Goal: Communication & Community: Answer question/provide support

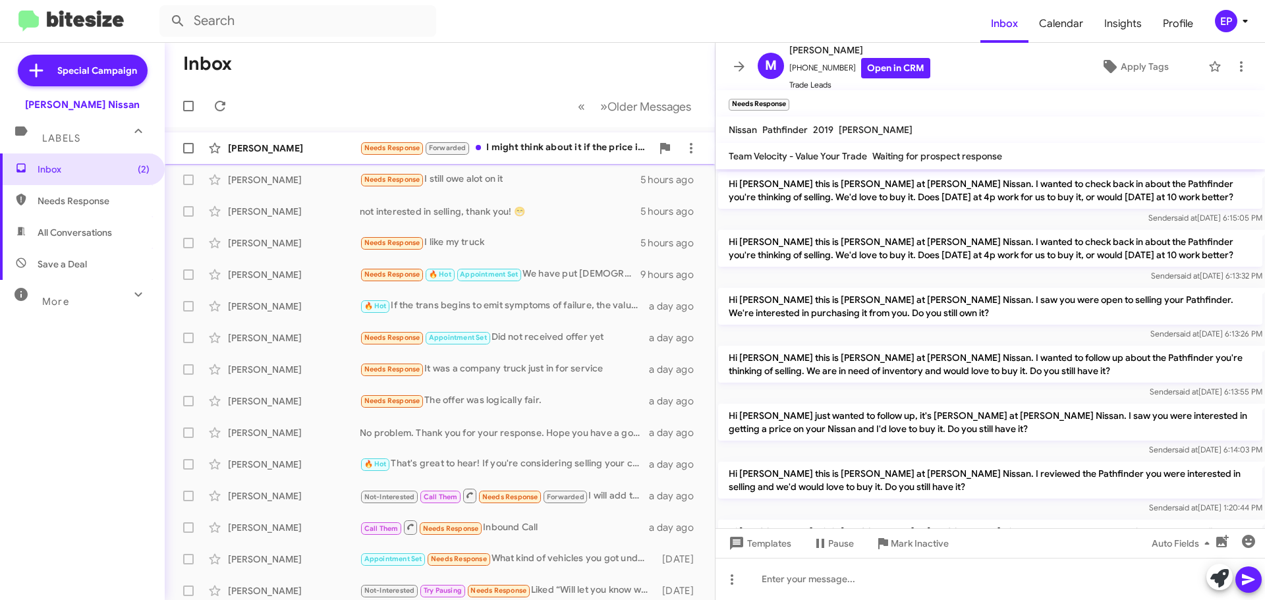
scroll to position [166, 0]
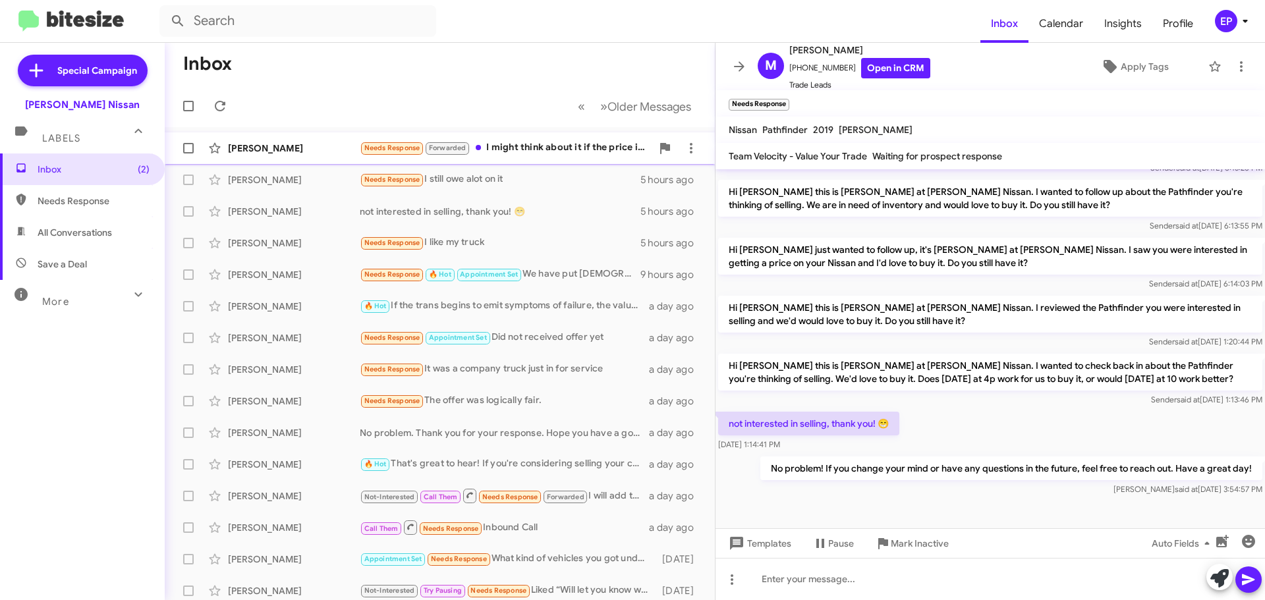
click at [526, 142] on div "Needs Response Forwarded I might think about it if the price is right and I cou…" at bounding box center [506, 147] width 292 height 15
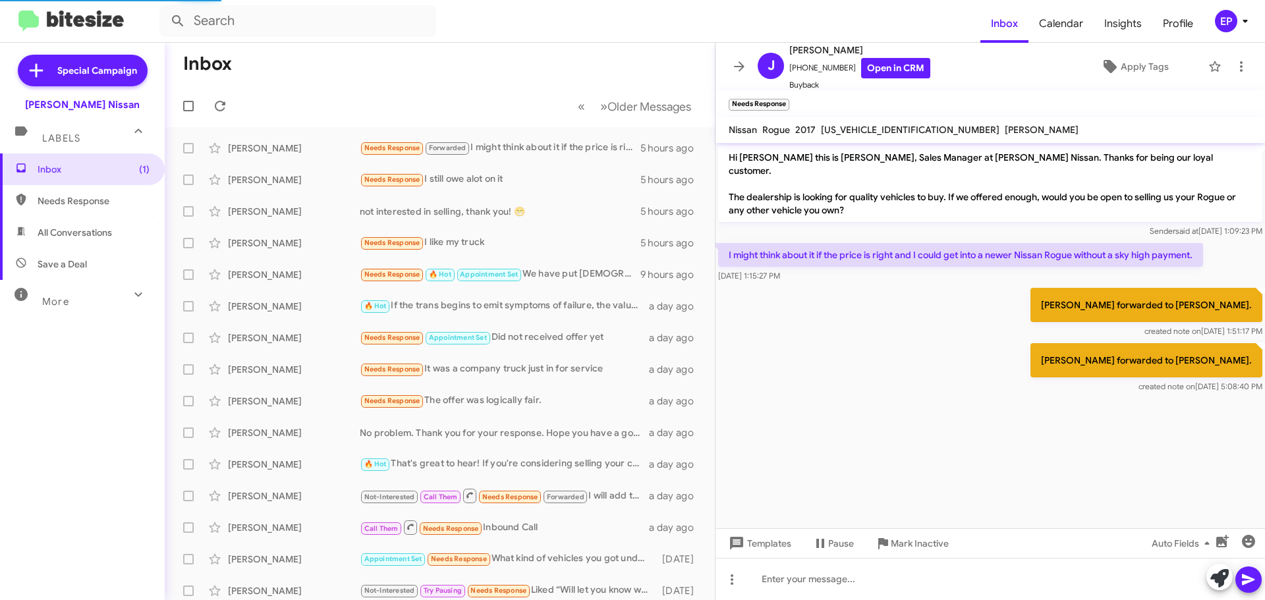
click at [910, 348] on div "[PERSON_NAME] forwarded to [PERSON_NAME]. created note on [DATE] 5:08:40 PM" at bounding box center [989, 368] width 549 height 55
click at [912, 348] on div "[PERSON_NAME] forwarded to [PERSON_NAME]. created note on [DATE] 5:08:40 PM" at bounding box center [989, 368] width 549 height 55
click at [861, 70] on link "Open in CRM" at bounding box center [895, 68] width 69 height 20
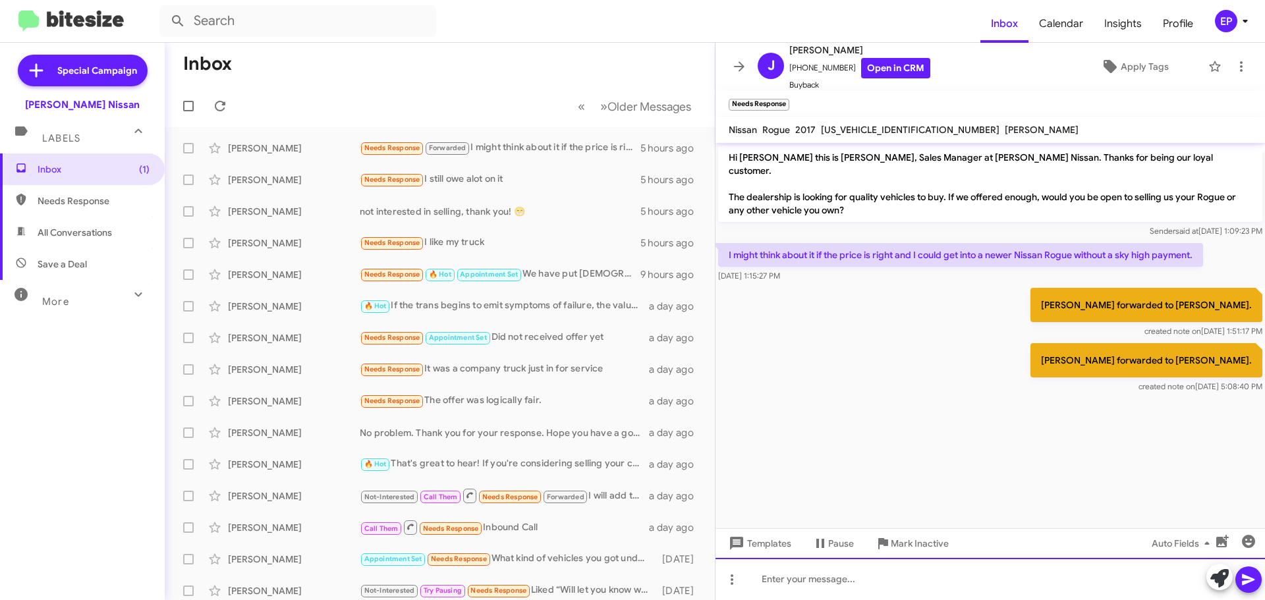
click at [885, 578] on div at bounding box center [989, 579] width 549 height 42
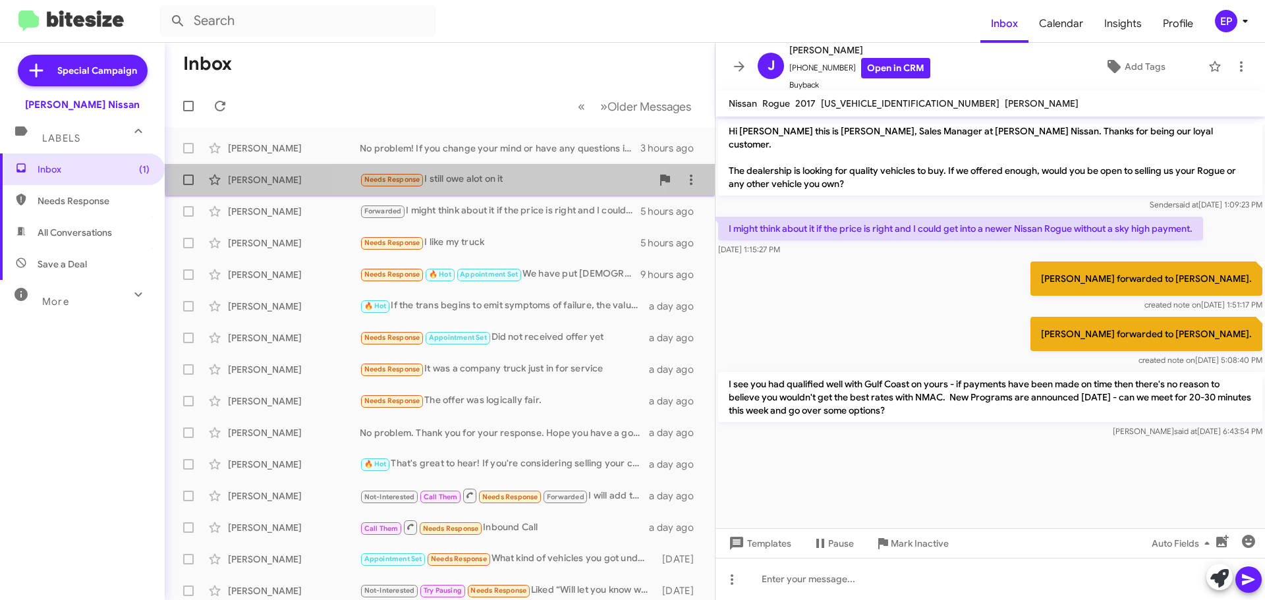
click at [452, 174] on div "Needs Response I still owe alot on it" at bounding box center [506, 179] width 292 height 15
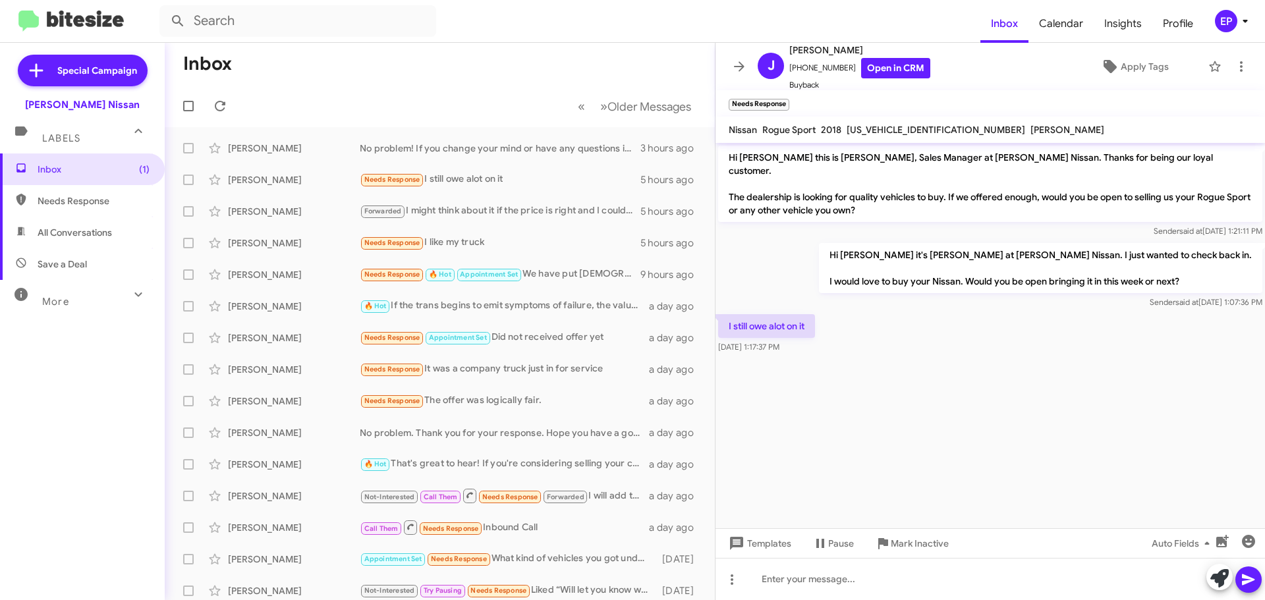
click at [869, 381] on cdk-virtual-scroll-viewport "Hi [PERSON_NAME] this is [PERSON_NAME], Sales Manager at [PERSON_NAME] Nissan. …" at bounding box center [989, 335] width 549 height 385
click at [875, 66] on link "Open in CRM" at bounding box center [895, 68] width 69 height 20
click at [1213, 578] on icon at bounding box center [1219, 578] width 18 height 18
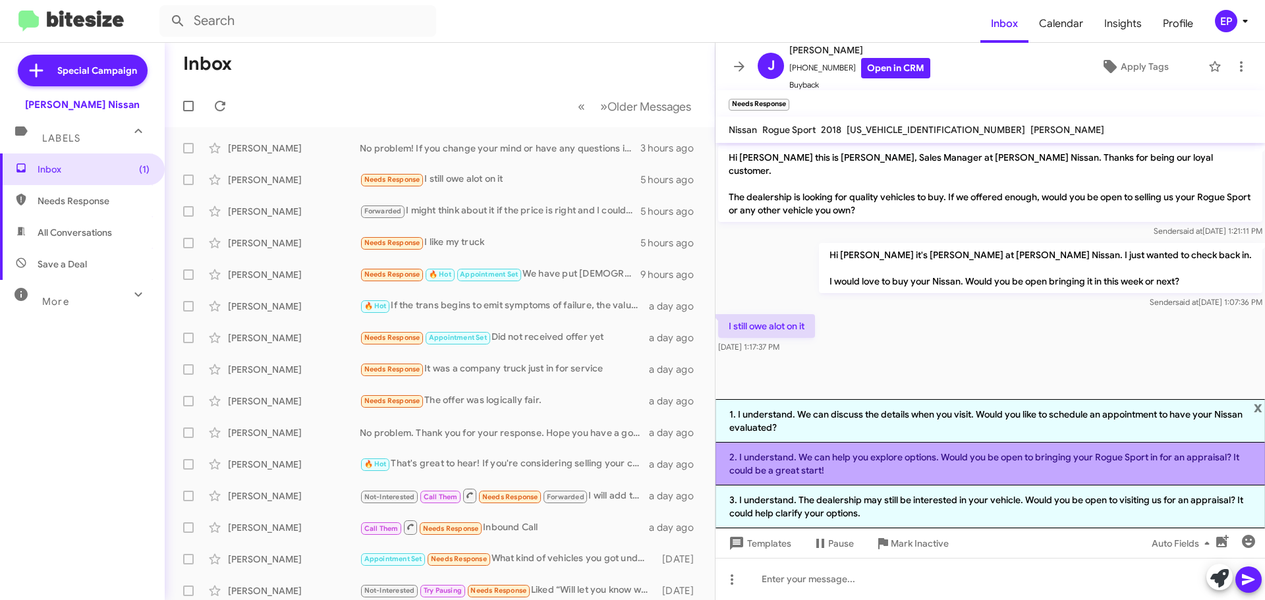
click at [927, 464] on li "2. I understand. We can help you explore options. Would you be open to bringing…" at bounding box center [989, 464] width 549 height 43
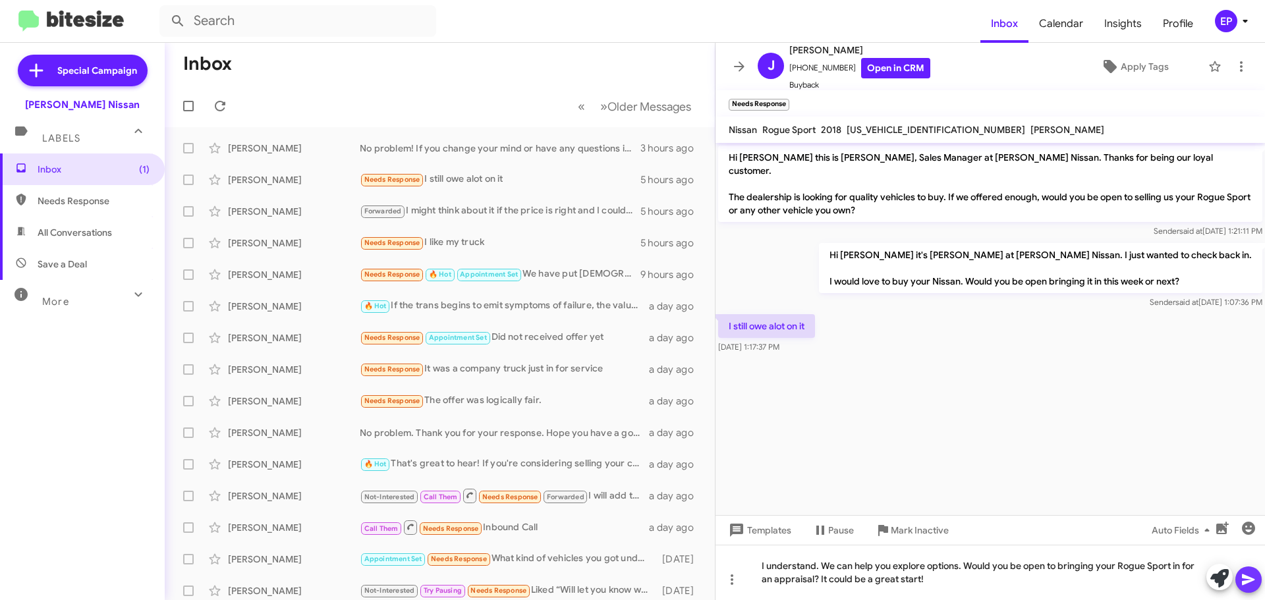
click at [1251, 576] on icon at bounding box center [1248, 580] width 16 height 16
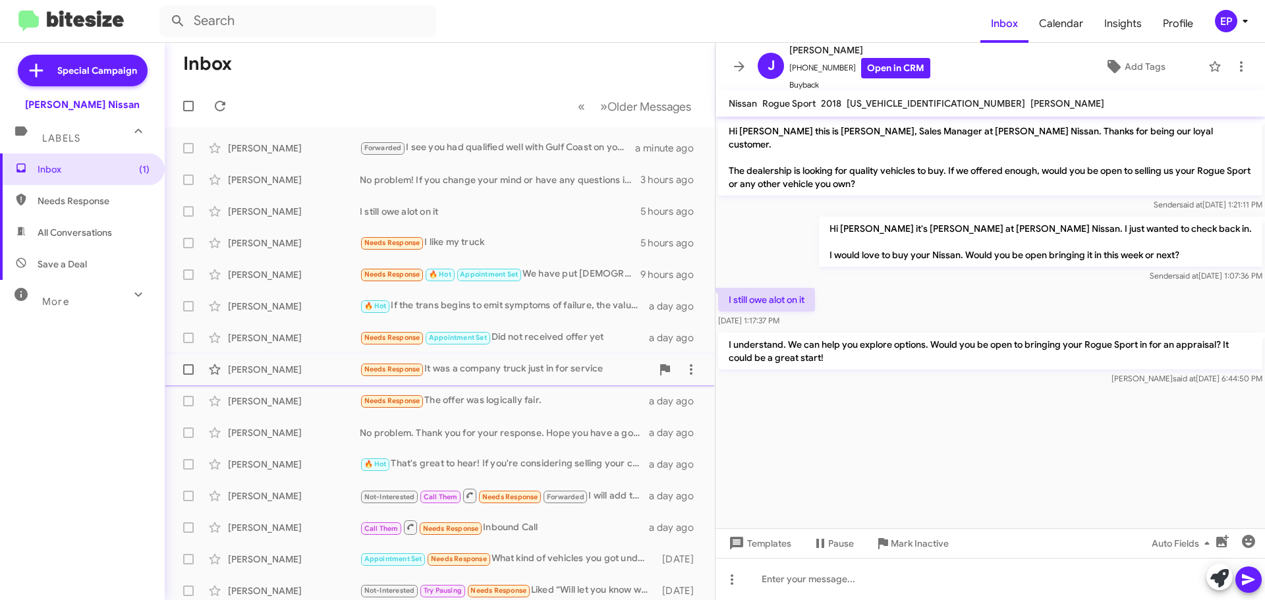
click at [499, 379] on div "[PERSON_NAME] Needs Response It was a company truck just in for service a day a…" at bounding box center [439, 369] width 529 height 26
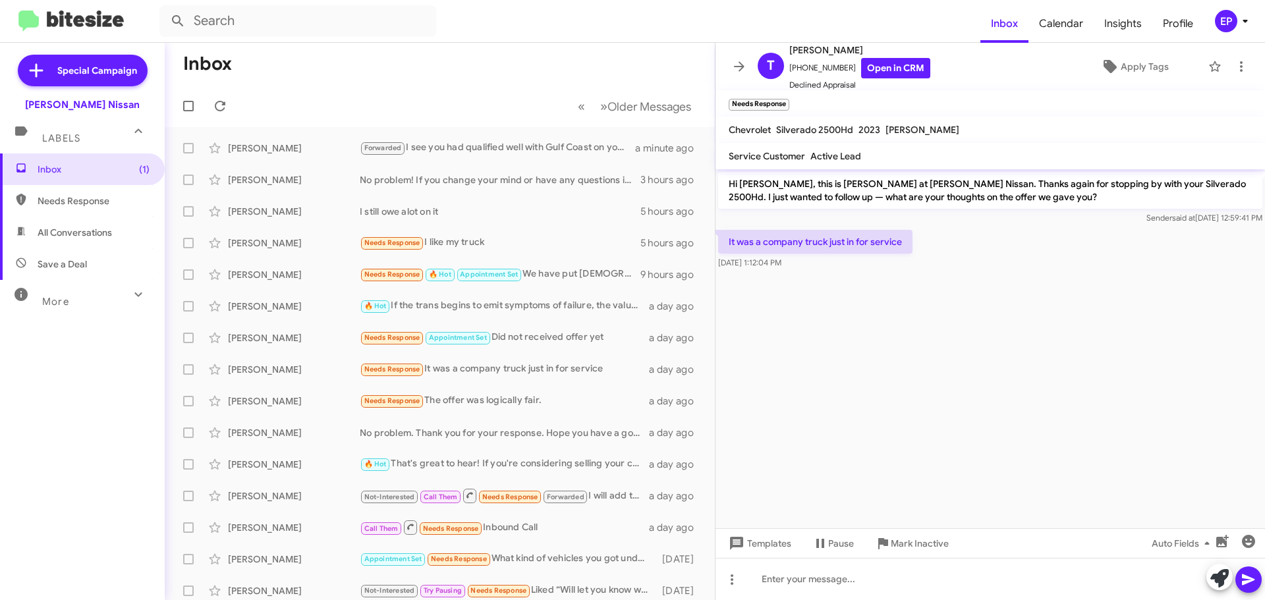
click at [801, 369] on cdk-virtual-scroll-viewport "Hi [PERSON_NAME], this is [PERSON_NAME] at [PERSON_NAME] Nissan. Thanks again f…" at bounding box center [989, 348] width 549 height 359
click at [1146, 61] on span "Apply Tags" at bounding box center [1144, 67] width 48 height 24
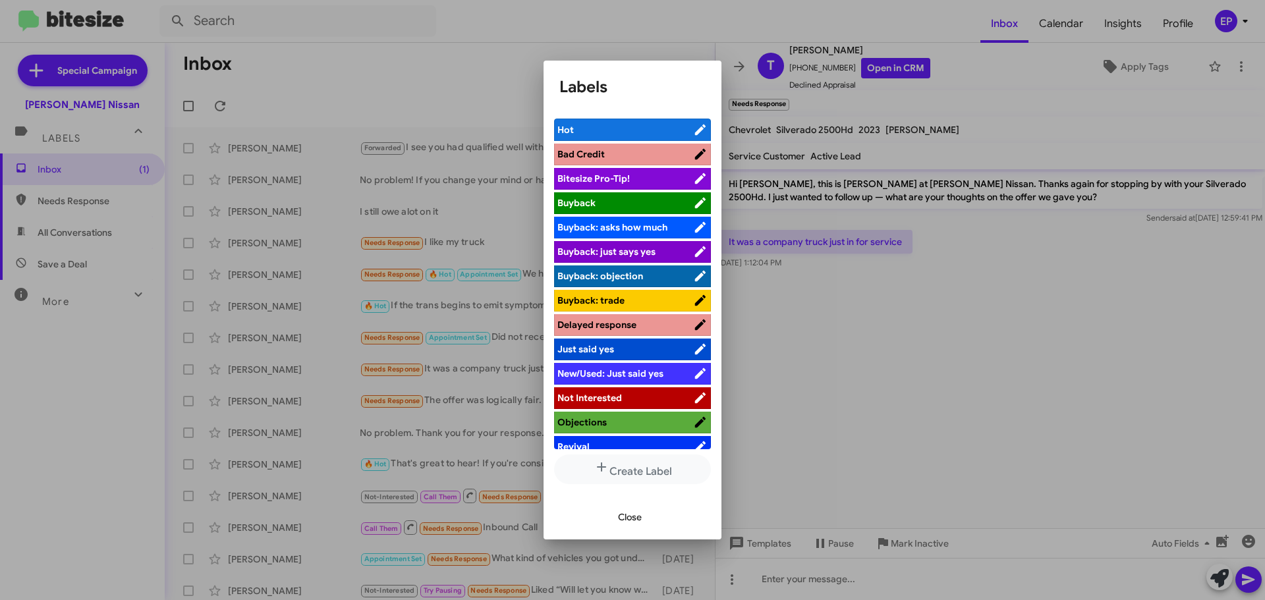
click at [619, 398] on span "Not Interested" at bounding box center [589, 398] width 65 height 12
click at [1035, 363] on div at bounding box center [632, 300] width 1265 height 600
